Goal: Communication & Community: Answer question/provide support

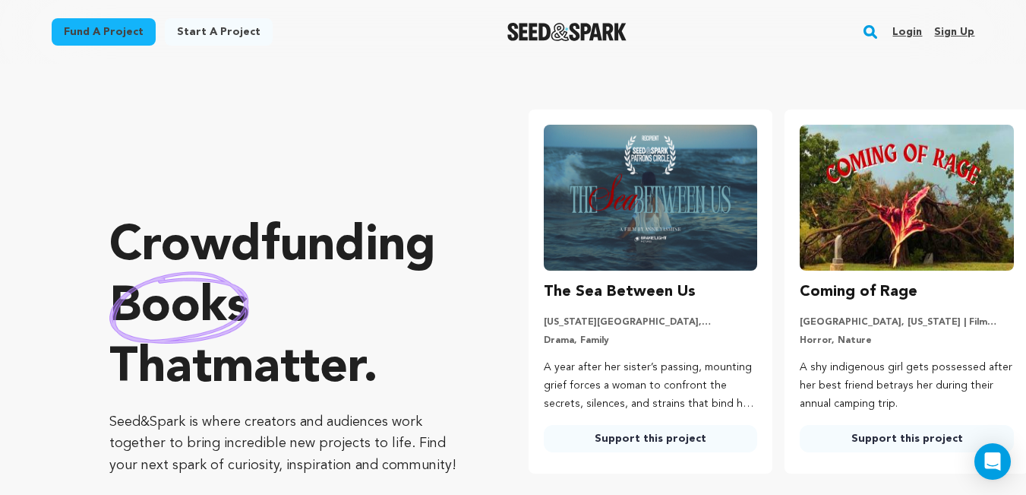
click at [909, 30] on link "Login" at bounding box center [908, 32] width 30 height 24
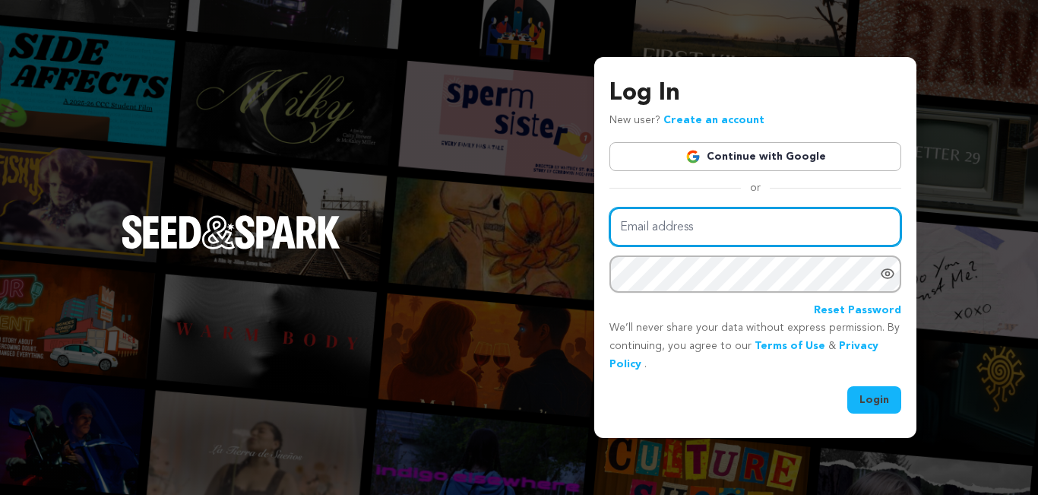
type input "johnever33.8@gmail.com"
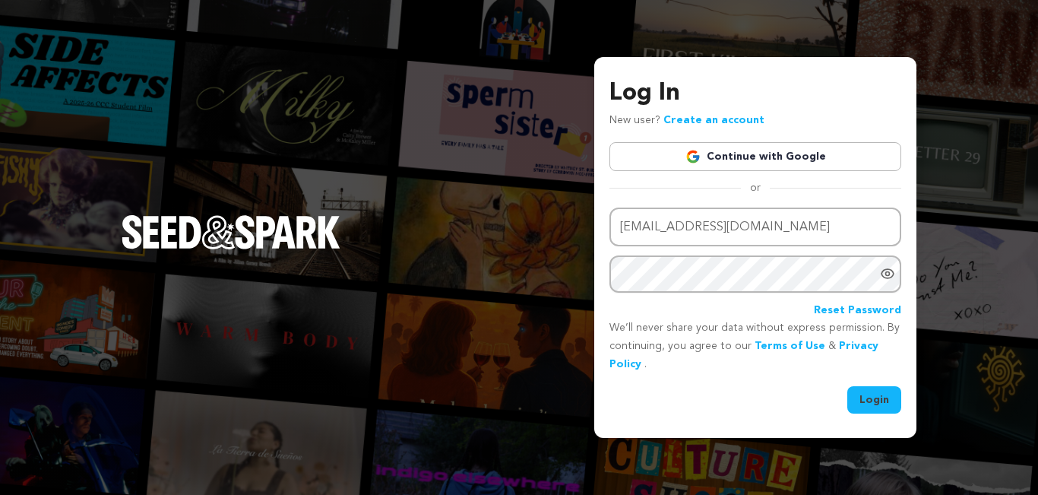
click at [864, 399] on button "Login" at bounding box center [874, 399] width 54 height 27
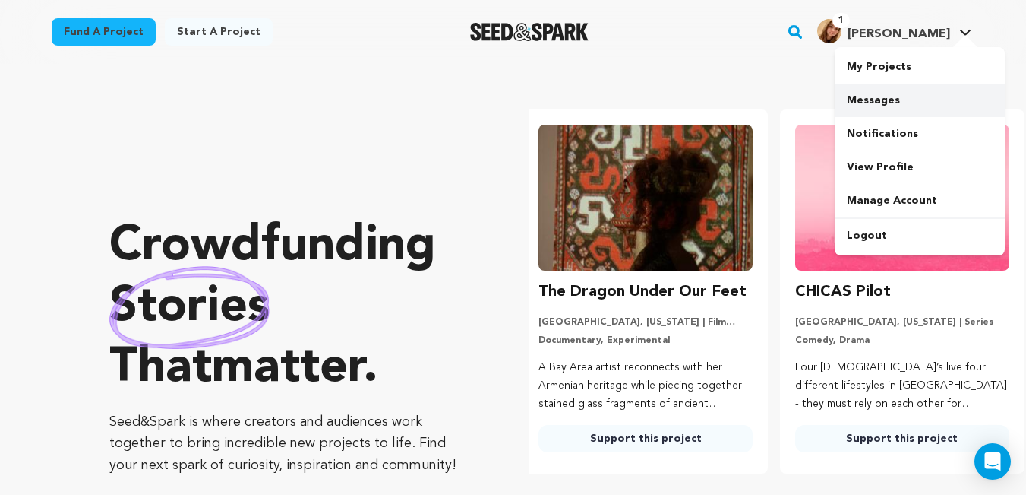
scroll to position [0, 269]
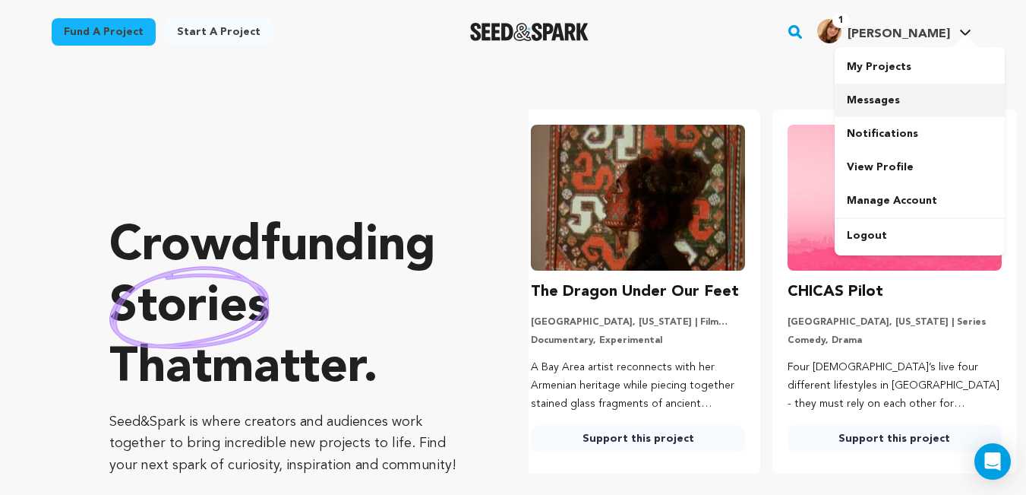
click at [917, 102] on link "Messages" at bounding box center [920, 100] width 170 height 33
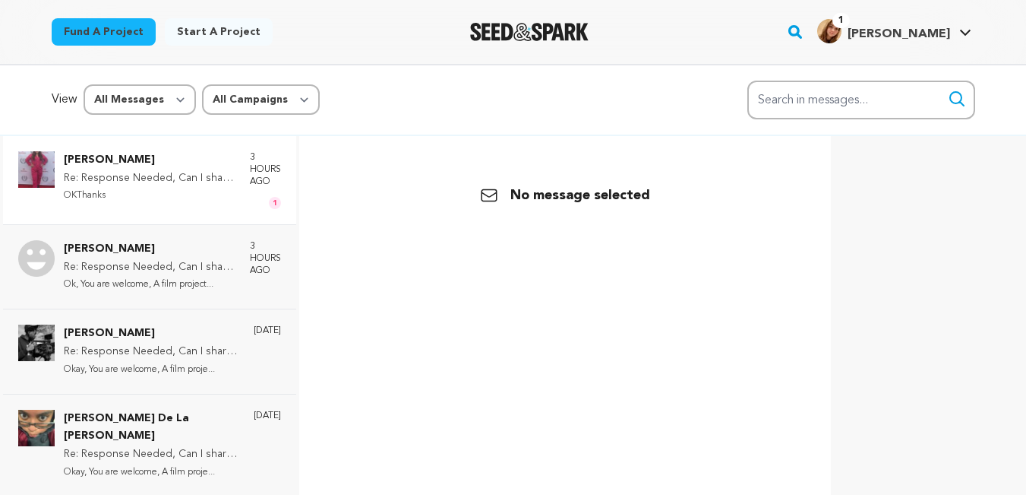
click at [99, 183] on p "Re: Response Needed, Can I share your project with my friend and family!!!" at bounding box center [149, 178] width 171 height 18
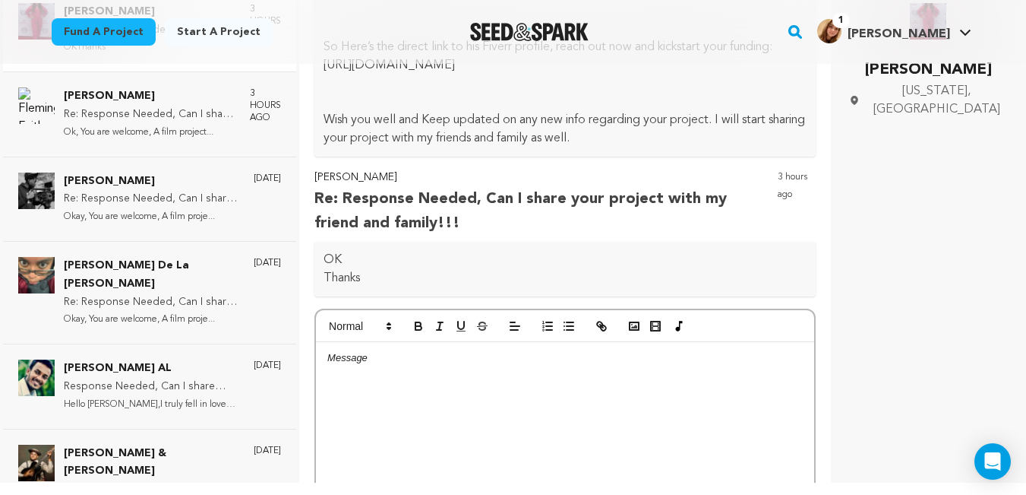
scroll to position [883, 0]
click at [438, 389] on div at bounding box center [565, 454] width 498 height 228
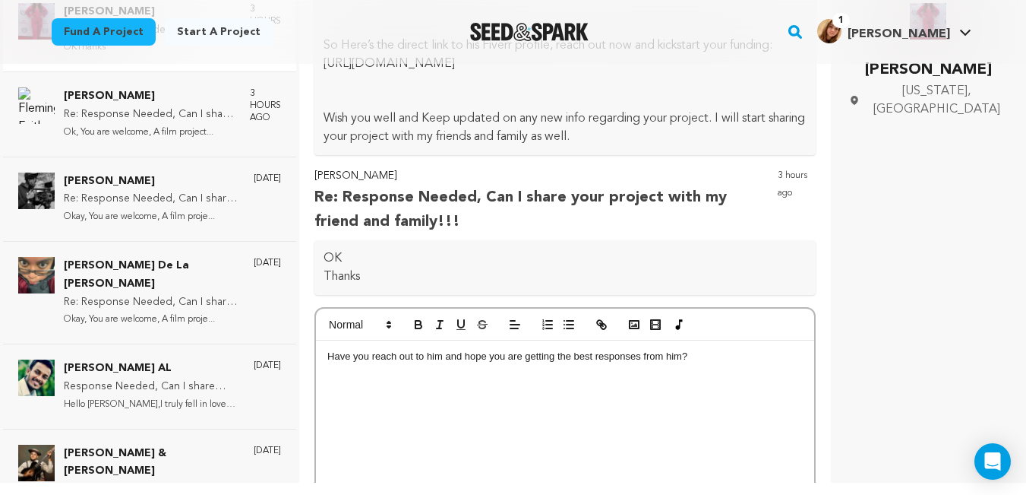
scroll to position [1077, 0]
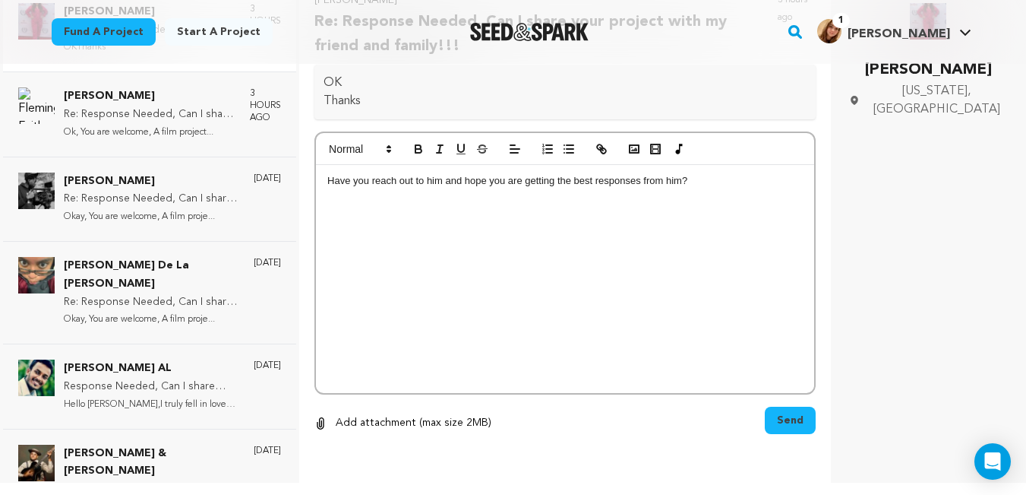
click at [773, 428] on button "Send" at bounding box center [790, 419] width 51 height 27
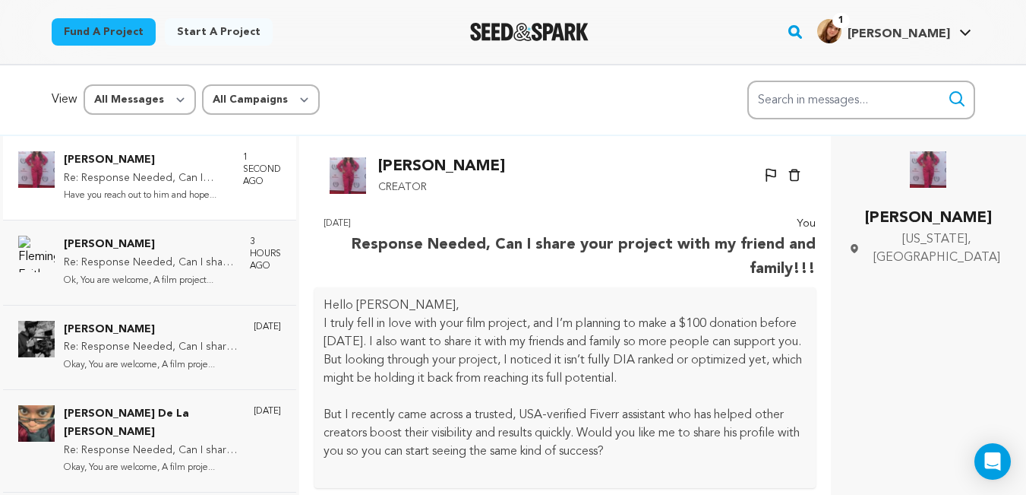
scroll to position [17, 0]
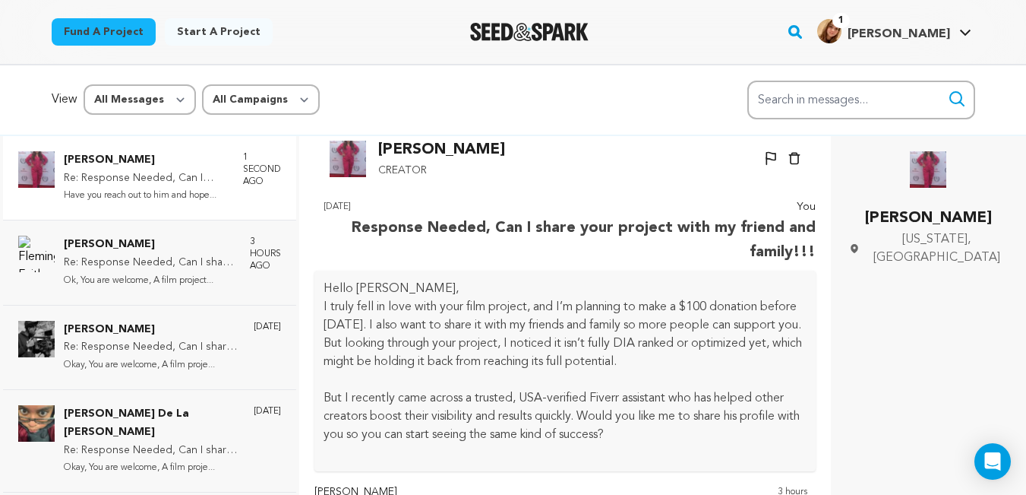
click at [463, 325] on p "I truly fell in love with your film project, and I’m planning to make a $100 do…" at bounding box center [565, 334] width 483 height 73
click at [111, 43] on link "Fund a project" at bounding box center [104, 31] width 104 height 27
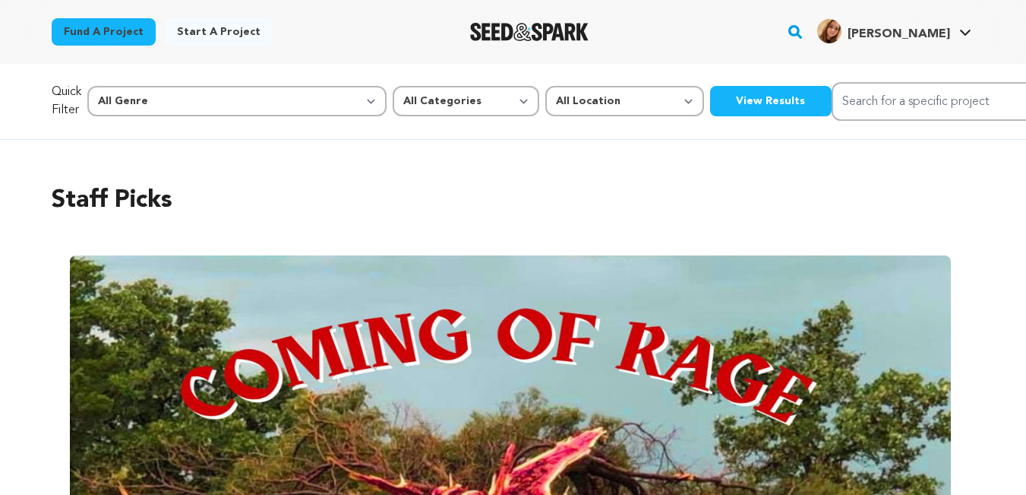
click at [710, 103] on button "View Results" at bounding box center [771, 101] width 122 height 30
